Goal: Task Accomplishment & Management: Manage account settings

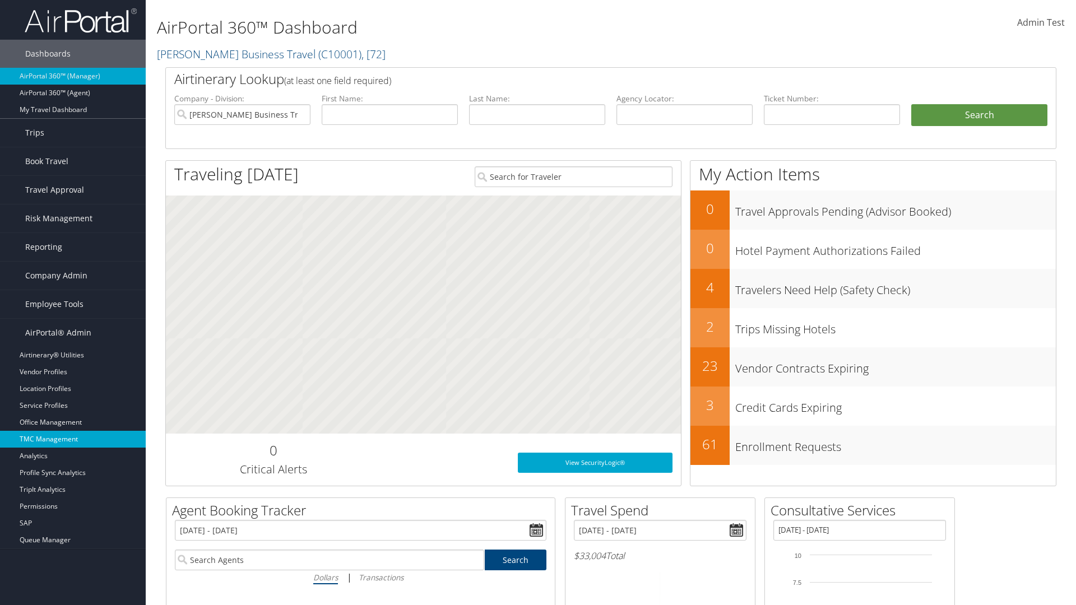
click at [73, 440] on link "TMC Management" at bounding box center [73, 439] width 146 height 17
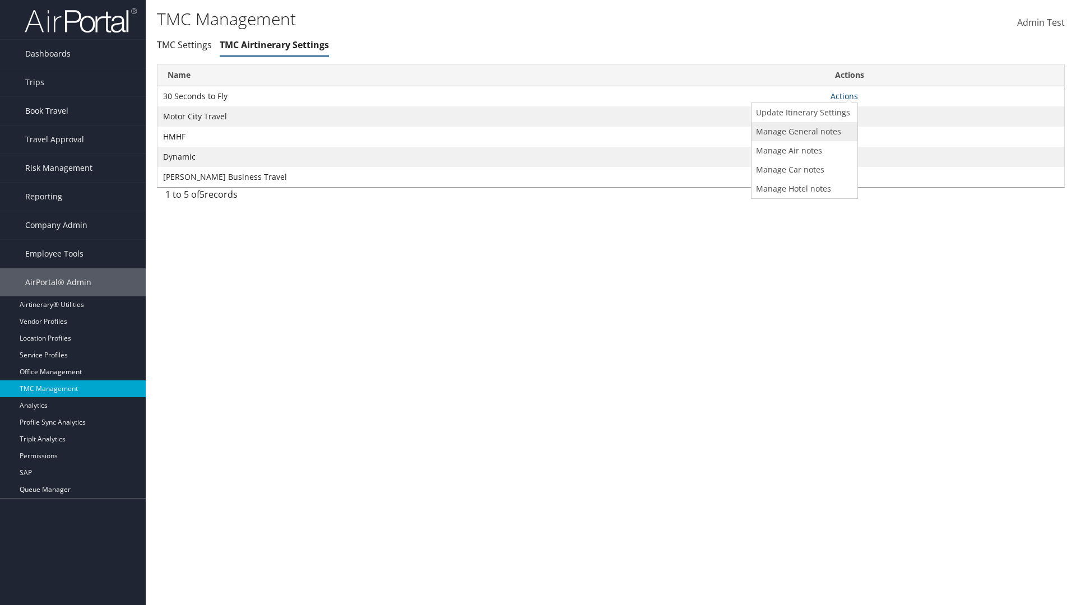
click at [803, 131] on link "Manage General notes" at bounding box center [803, 131] width 103 height 19
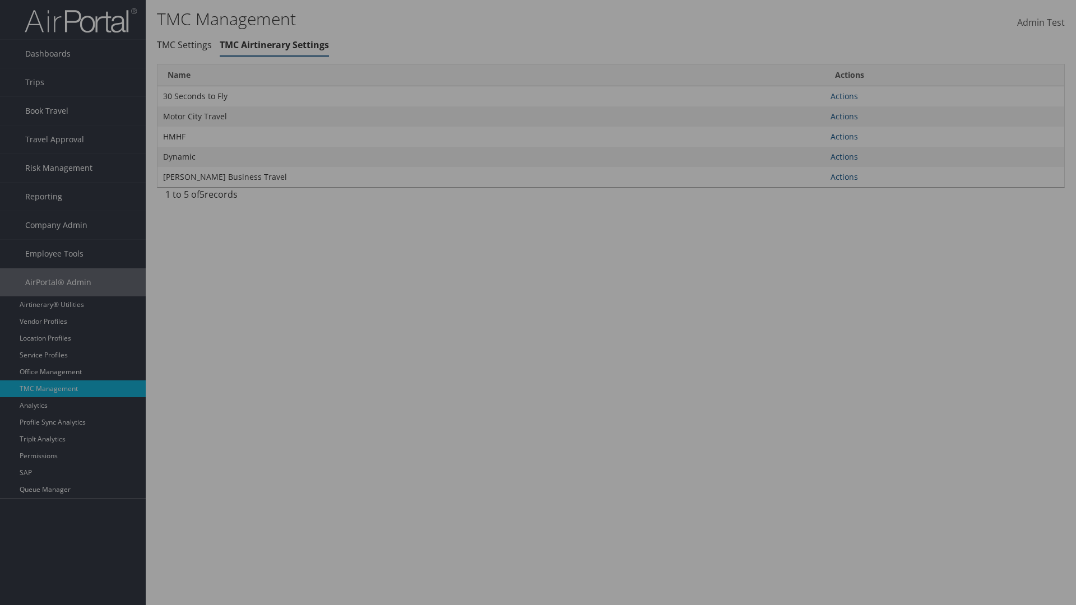
click at [0, 0] on link "Table Actions" at bounding box center [0, 0] width 0 height 0
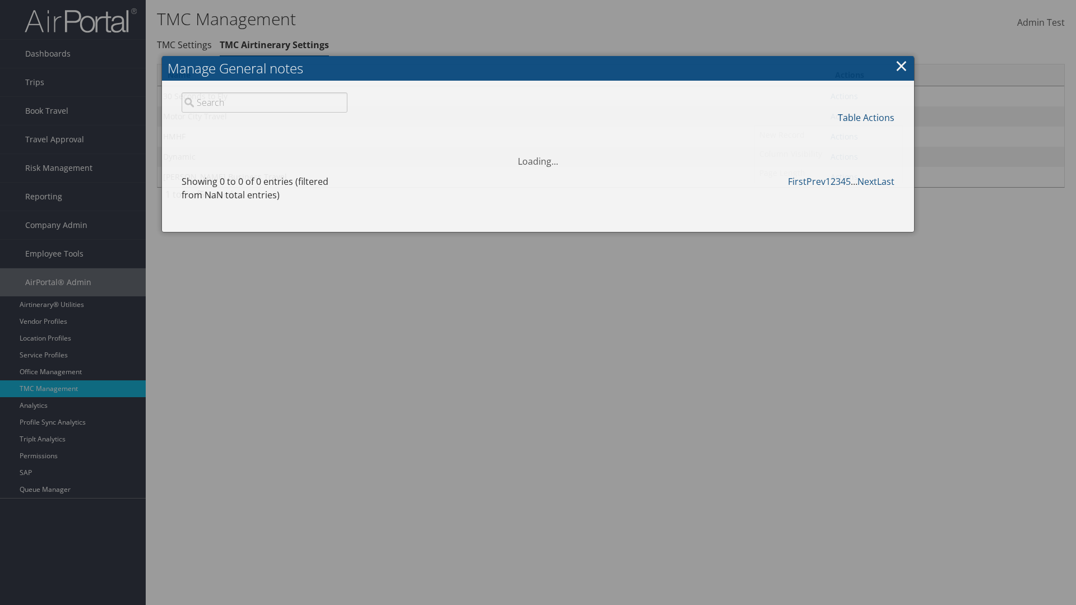
click at [829, 135] on link "New Record" at bounding box center [828, 135] width 147 height 19
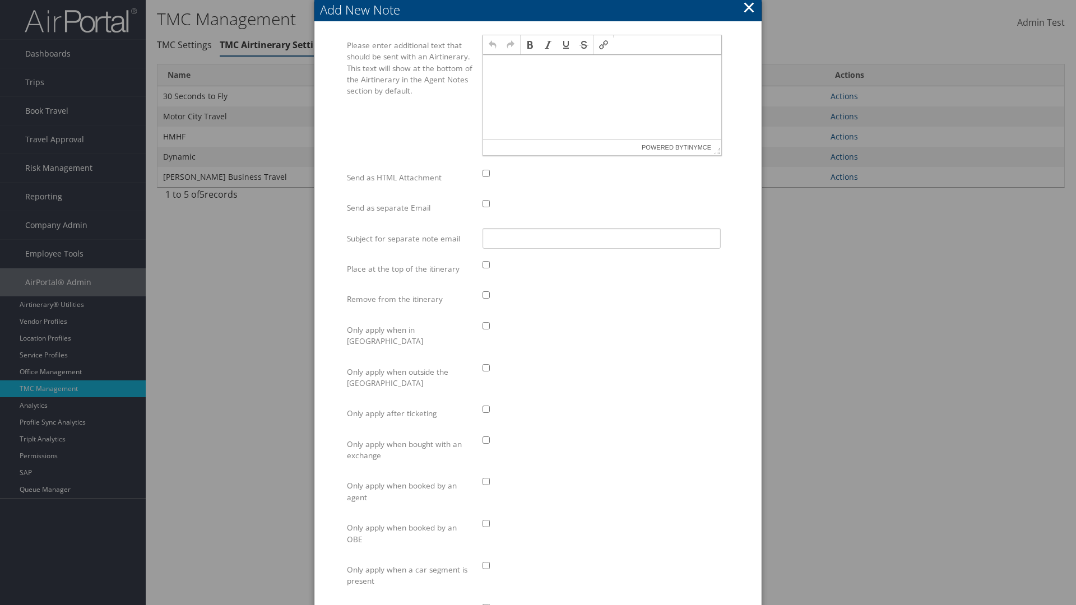
click at [602, 65] on p at bounding box center [602, 65] width 229 height 9
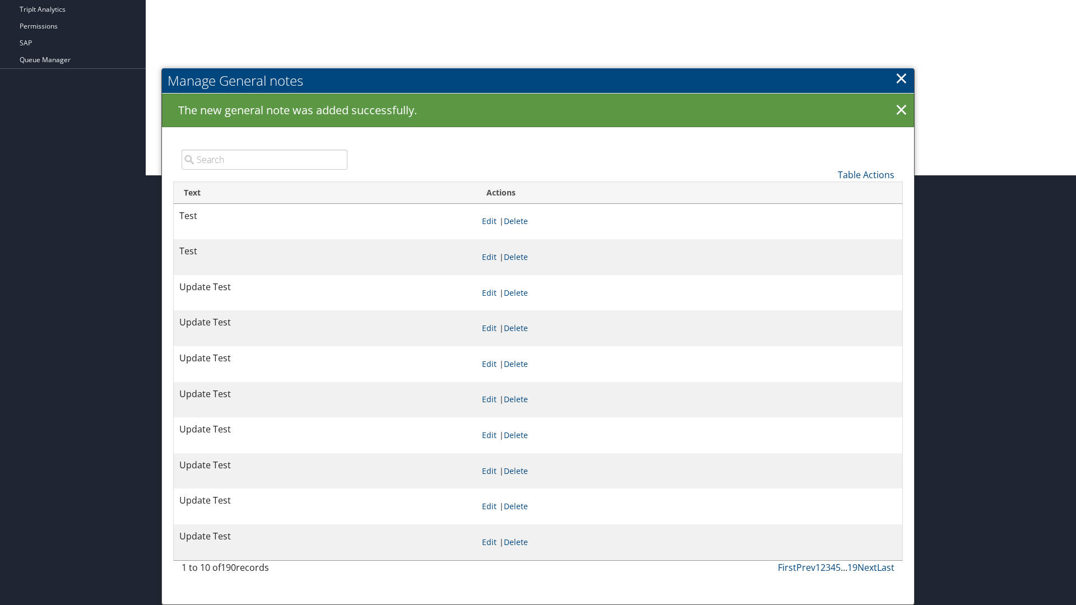
scroll to position [430, 0]
type input "Test"
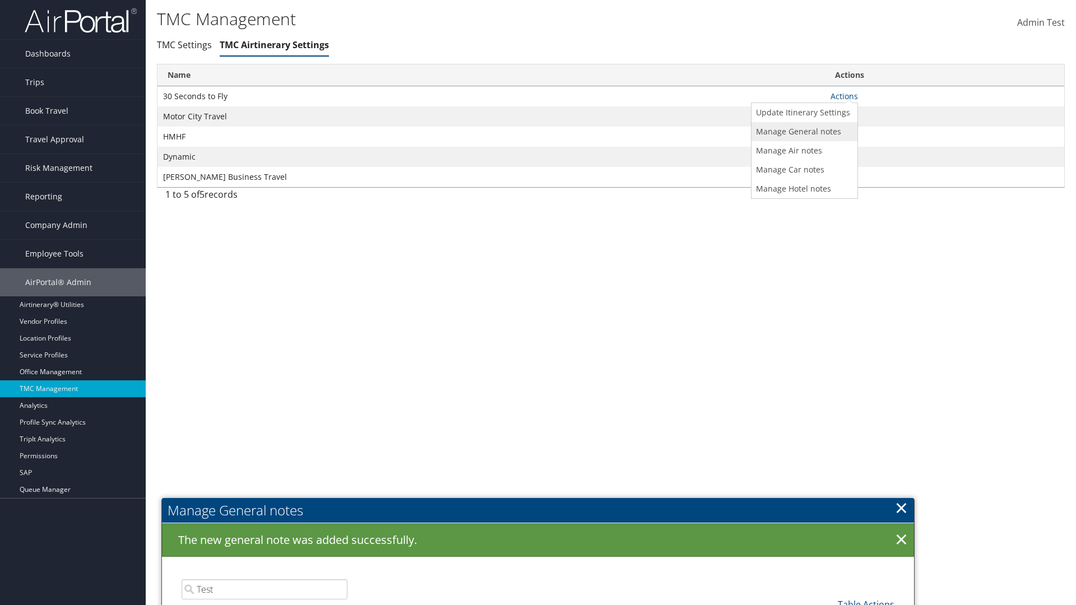
click at [803, 131] on link "Manage General notes" at bounding box center [803, 131] width 103 height 19
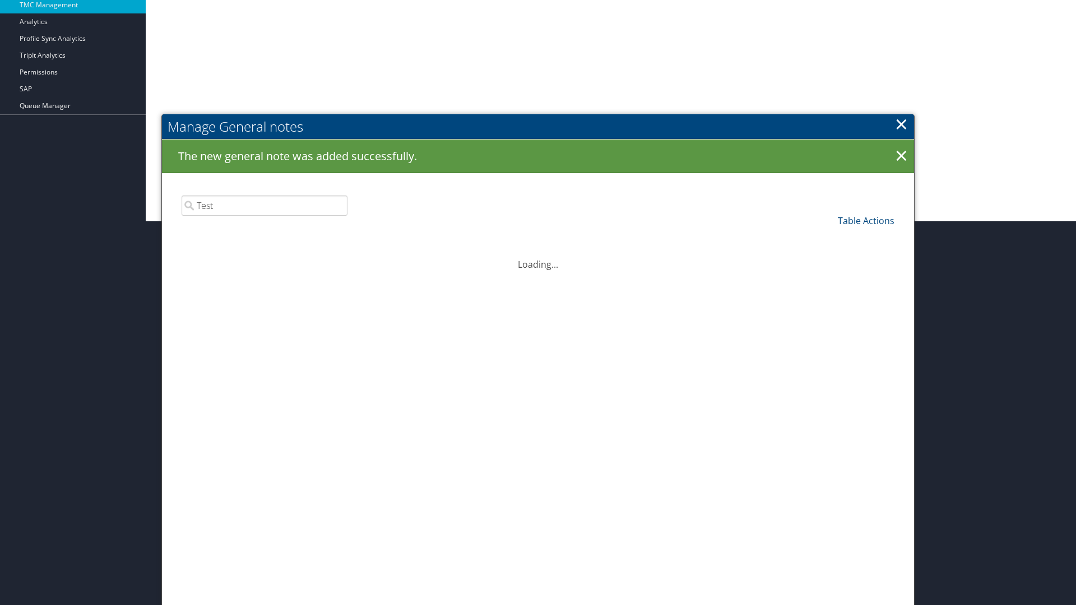
scroll to position [430, 0]
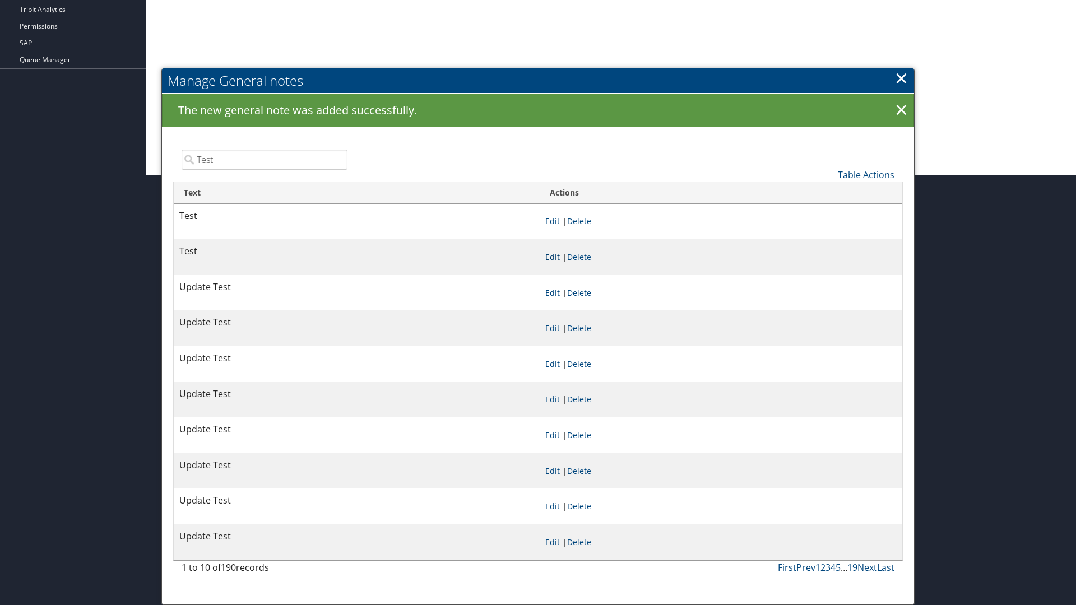
click at [552, 257] on link "Edit" at bounding box center [552, 257] width 15 height 11
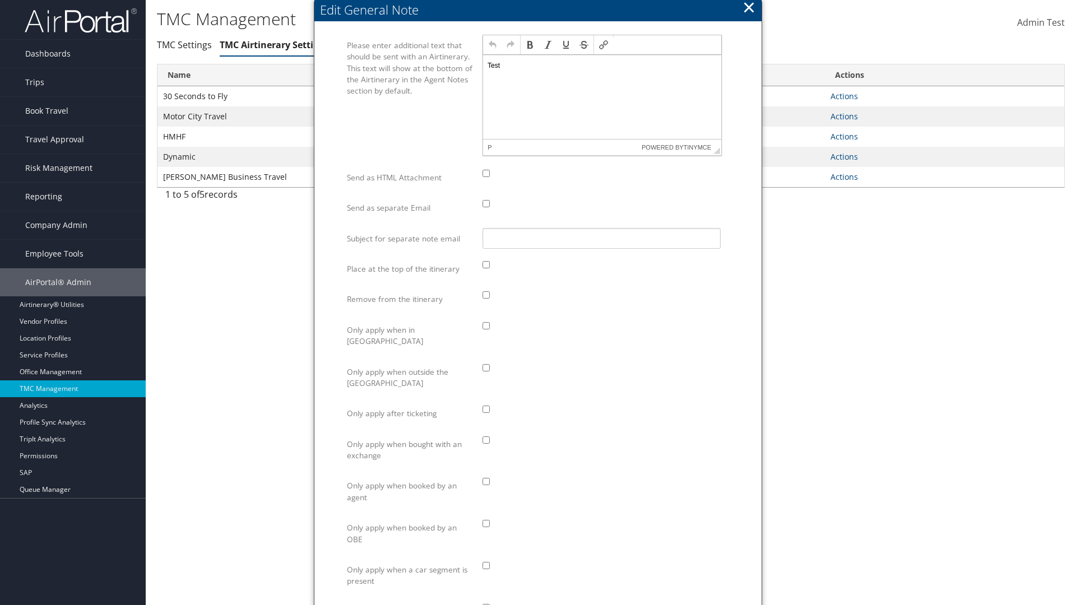
scroll to position [0, 0]
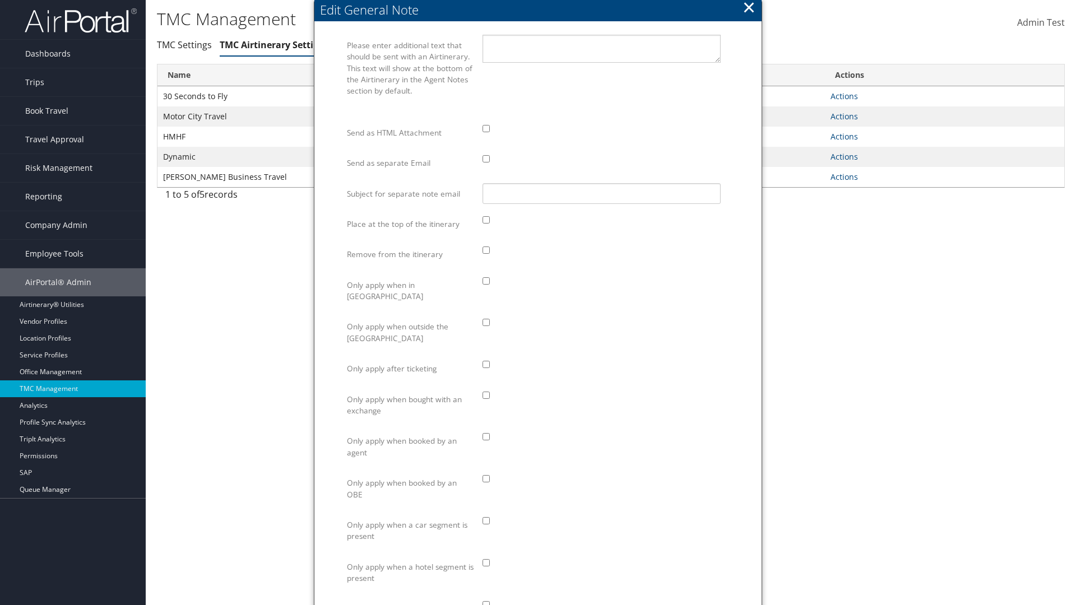
click at [0, 0] on link "Manage General notes" at bounding box center [0, 0] width 0 height 0
